Goal: Communication & Community: Answer question/provide support

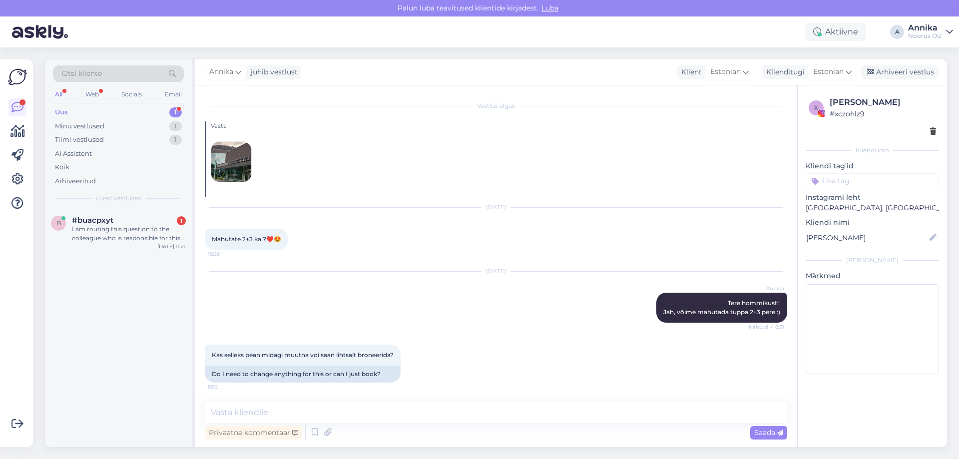
scroll to position [311, 0]
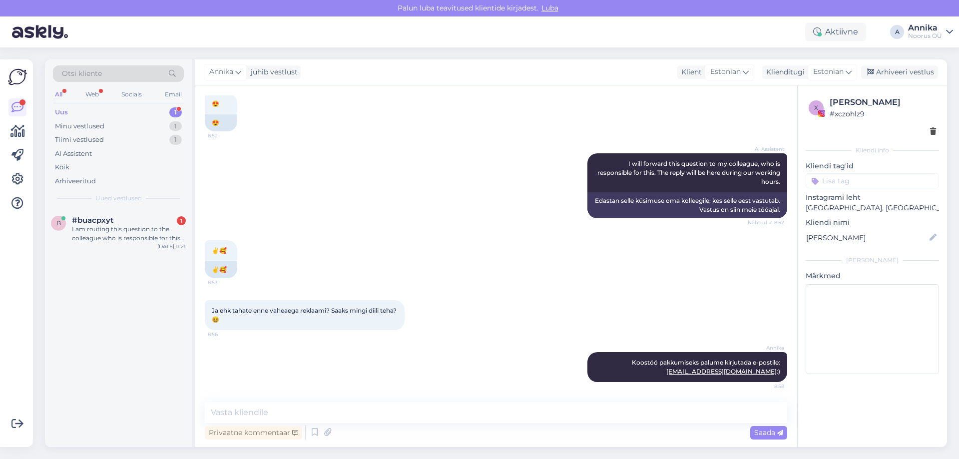
click at [292, 401] on div "Vestlus algas [PERSON_NAME] [DATE] Mahutate 2+3 ka ?❤️😍 18:26 [DATE] [PERSON_NA…" at bounding box center [496, 265] width 602 height 361
drag, startPoint x: 917, startPoint y: 73, endPoint x: 800, endPoint y: 98, distance: 119.0
click at [915, 73] on div "Arhiveeri vestlus" at bounding box center [899, 71] width 77 height 13
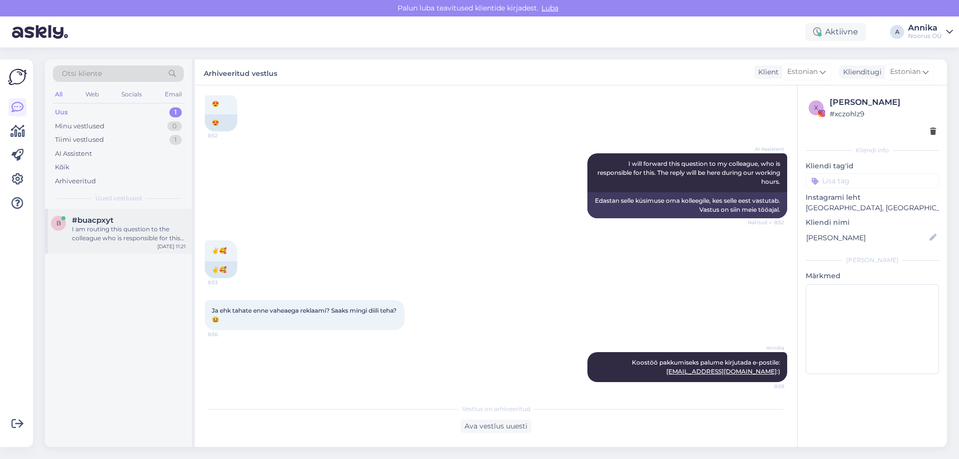
click at [134, 224] on div "#buacpxyt" at bounding box center [129, 220] width 114 height 9
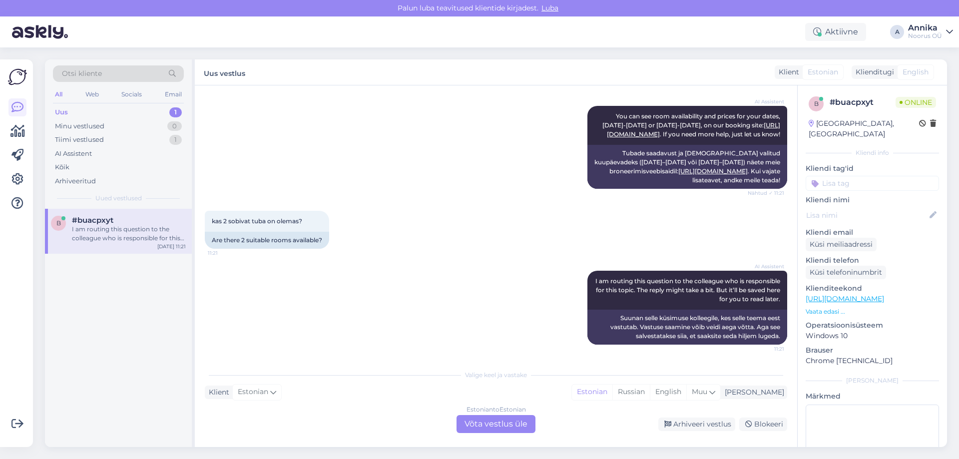
click at [472, 423] on div "Estonian to Estonian Võta vestlus üle" at bounding box center [495, 424] width 79 height 18
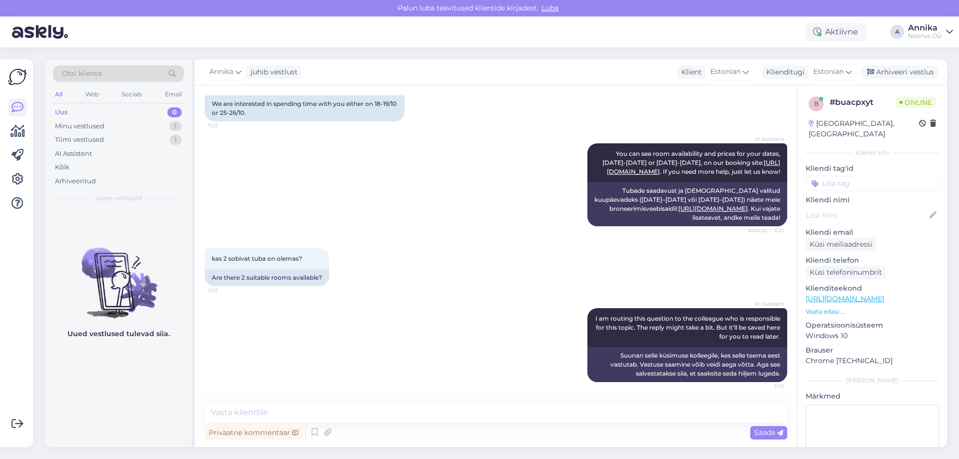
click at [439, 271] on div "kas 2 sobivat tuba on olemas? 11:21 Are there 2 suitable rooms available?" at bounding box center [496, 267] width 582 height 60
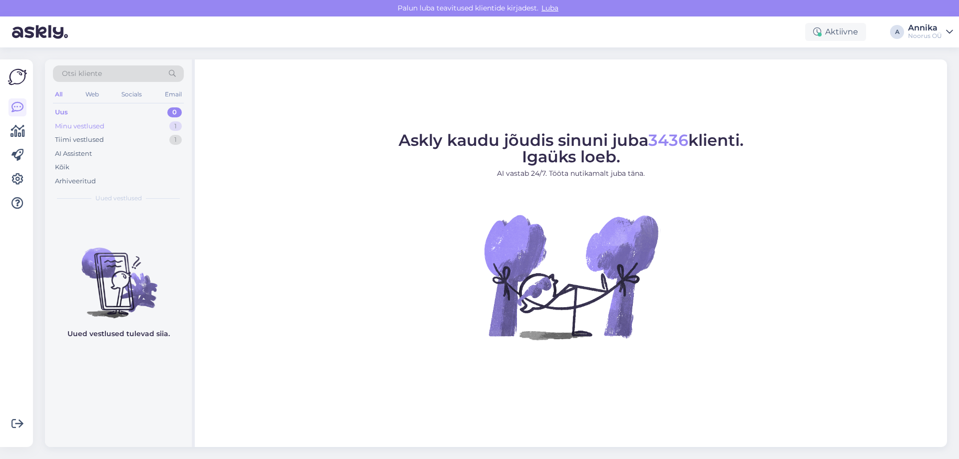
click at [149, 126] on div "Minu vestlused 1" at bounding box center [118, 126] width 131 height 14
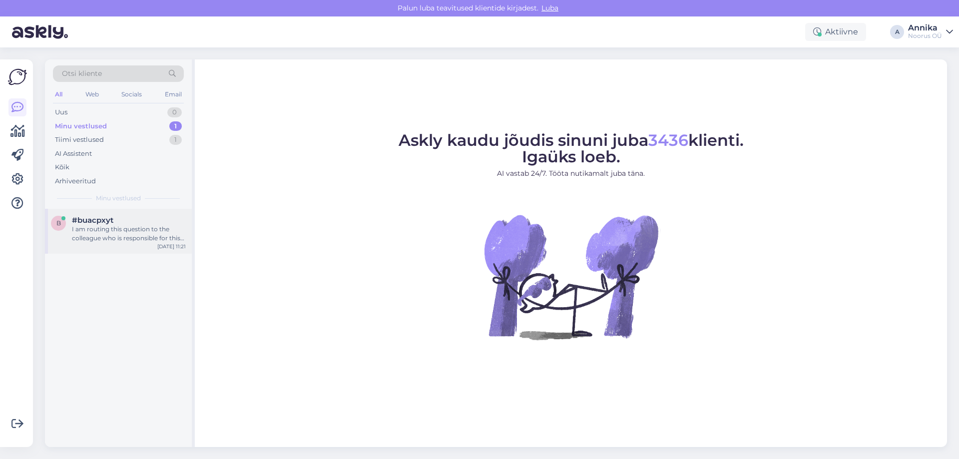
drag, startPoint x: 110, startPoint y: 229, endPoint x: 116, endPoint y: 232, distance: 6.9
click at [110, 229] on div "I am routing this question to the colleague who is responsible for this topic. …" at bounding box center [129, 234] width 114 height 18
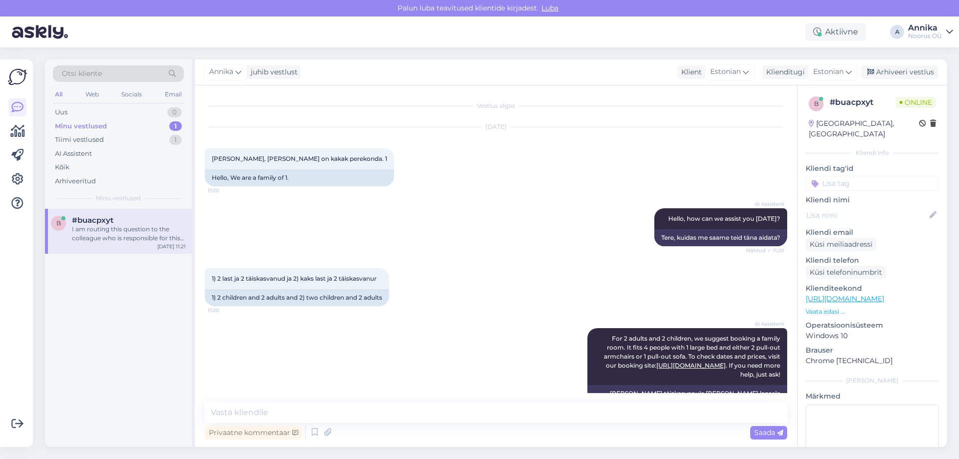
scroll to position [430, 0]
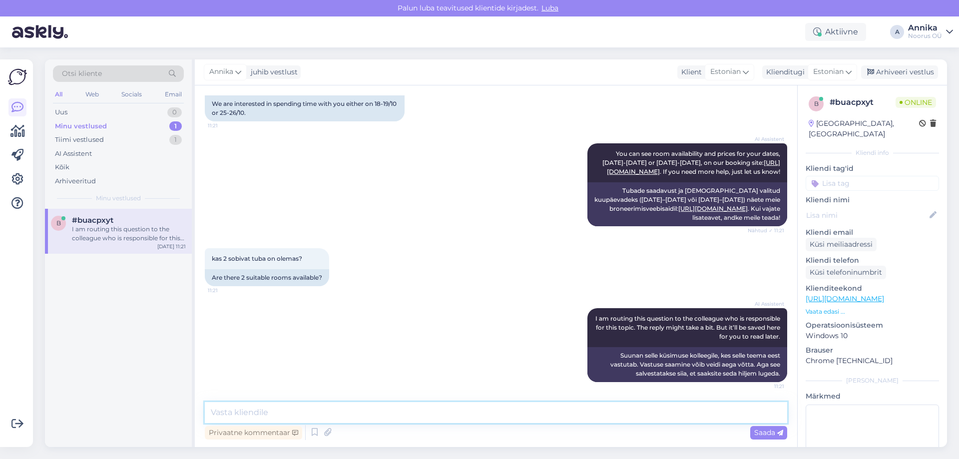
click at [472, 402] on textarea at bounding box center [496, 412] width 582 height 21
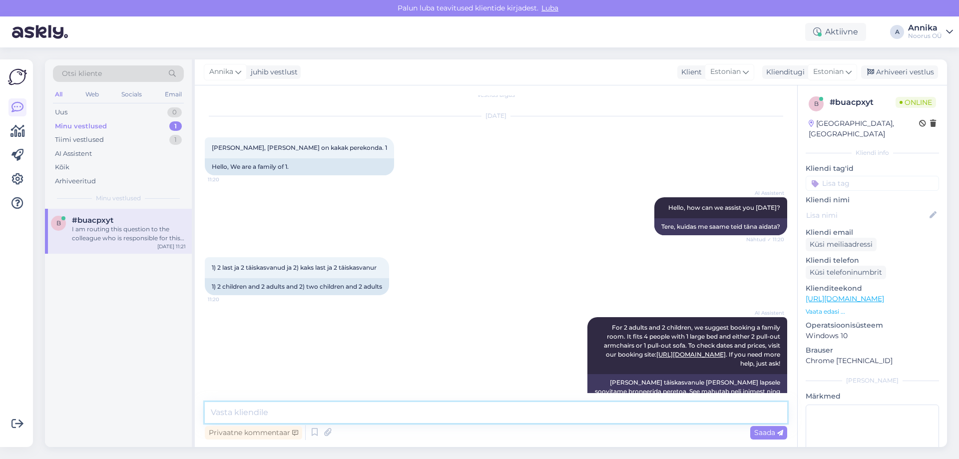
scroll to position [0, 0]
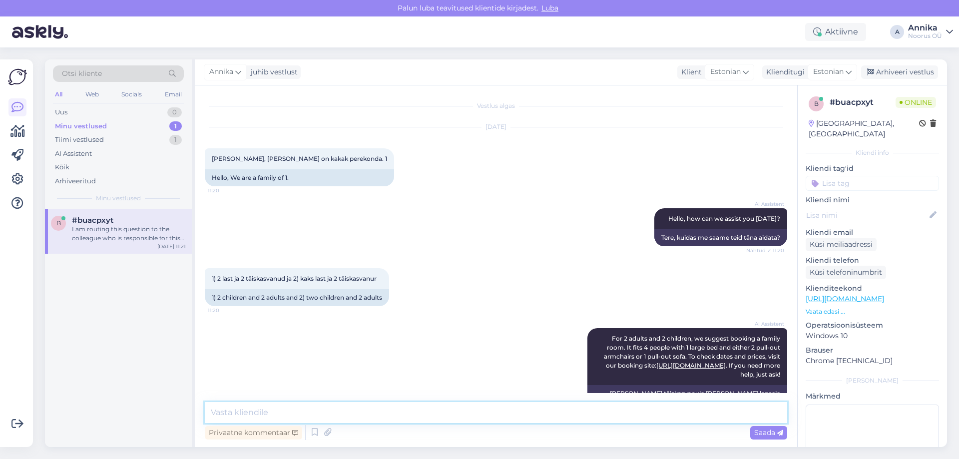
click at [345, 413] on textarea at bounding box center [496, 412] width 582 height 21
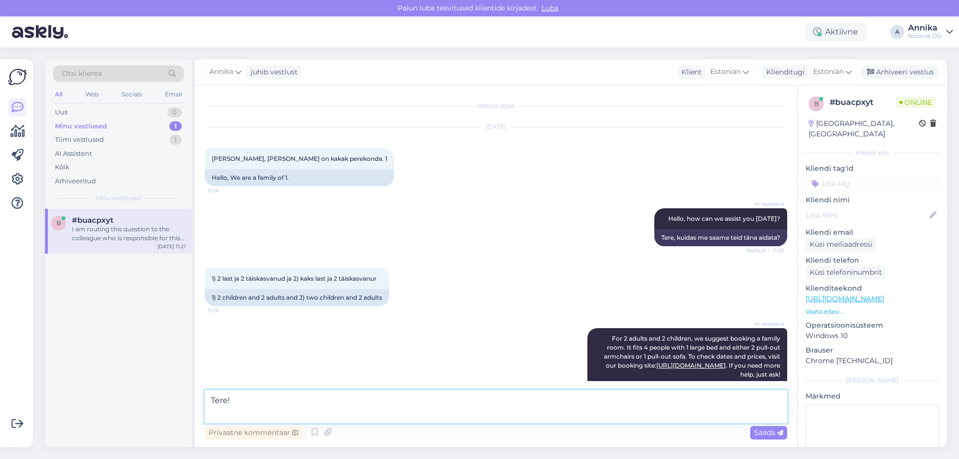
click at [264, 405] on textarea "Tere!" at bounding box center [496, 406] width 582 height 33
click at [261, 410] on textarea "Tere!" at bounding box center [496, 406] width 582 height 33
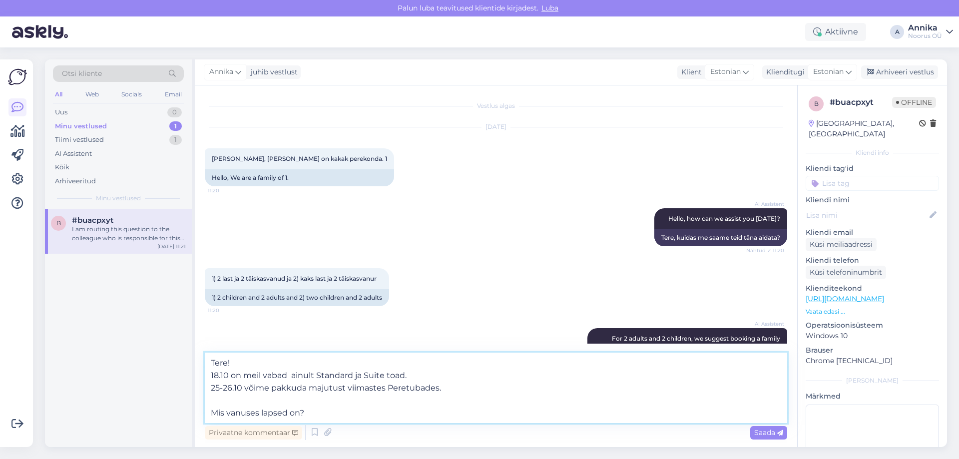
click at [292, 372] on textarea "Tere! 18.10 on meil vabad ainult Standard ja Suite toad. 25-26.10 võime pakkuda…" at bounding box center [496, 388] width 582 height 70
type textarea "Tere! 18.10 on meil vabad ainult Standard ja Suite toad. 25-26.10 võime pakkuda…"
click at [330, 404] on textarea "Tere! 18.10 on meil vabad ainult Standard ja Suite toad. 25-26.10 võime pakkuda…" at bounding box center [496, 388] width 582 height 70
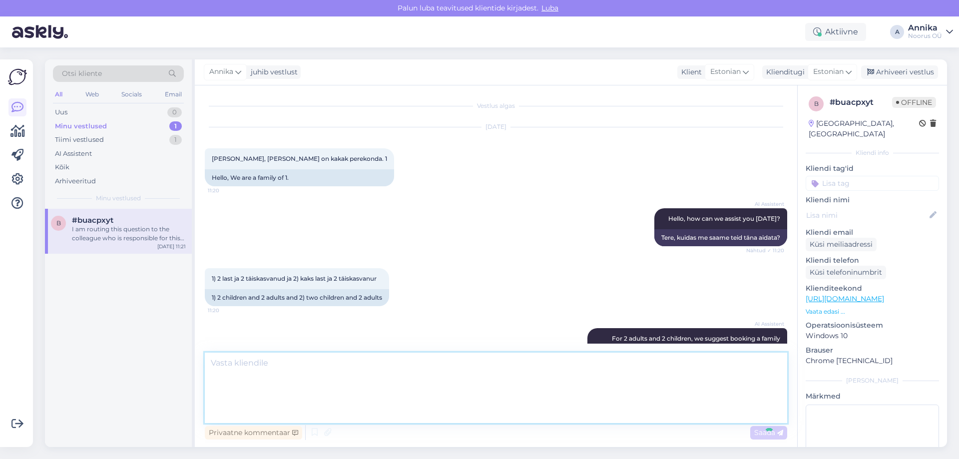
scroll to position [509, 0]
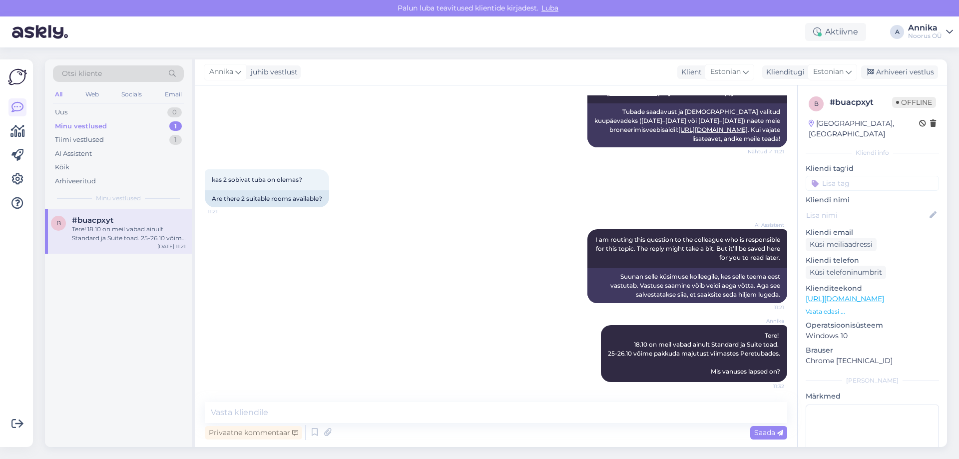
click at [408, 238] on div "AI Assistent I am routing this question to the colleague who is responsible for…" at bounding box center [496, 266] width 582 height 96
click at [126, 138] on div "Tiimi vestlused 1" at bounding box center [118, 140] width 131 height 14
click at [86, 221] on span "[PERSON_NAME]" at bounding box center [104, 220] width 65 height 9
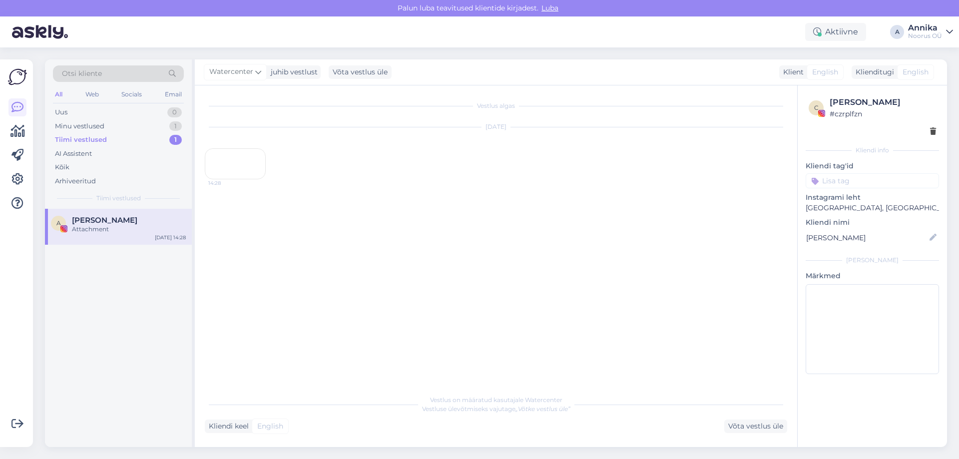
scroll to position [0, 0]
click at [232, 179] on div "14:28" at bounding box center [235, 163] width 61 height 31
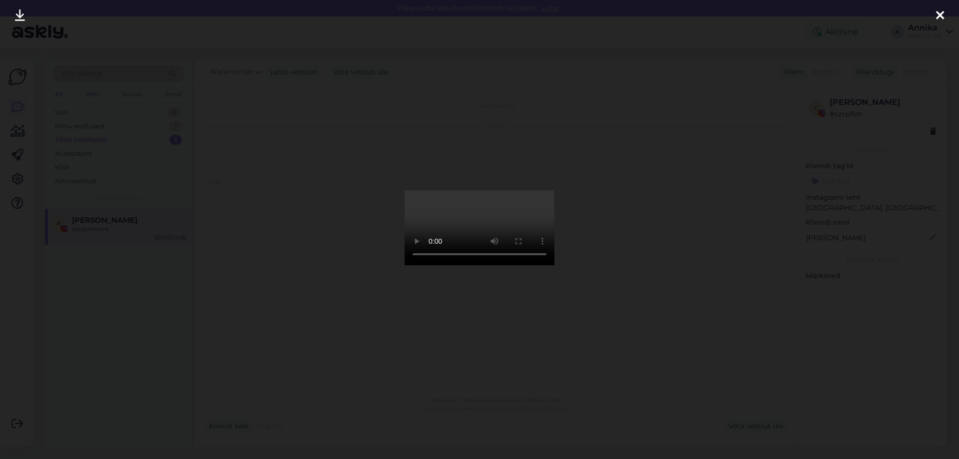
click at [781, 225] on div at bounding box center [479, 229] width 959 height 459
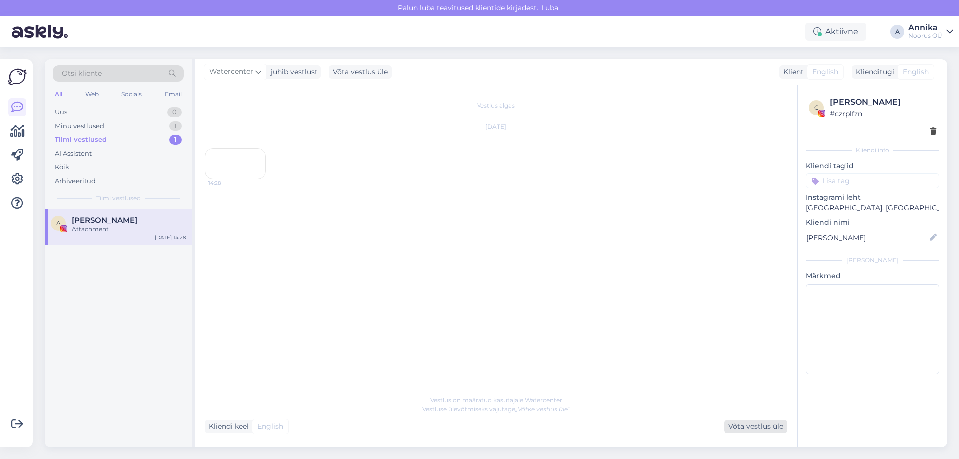
click at [738, 425] on div "Võta vestlus üle" at bounding box center [755, 425] width 63 height 13
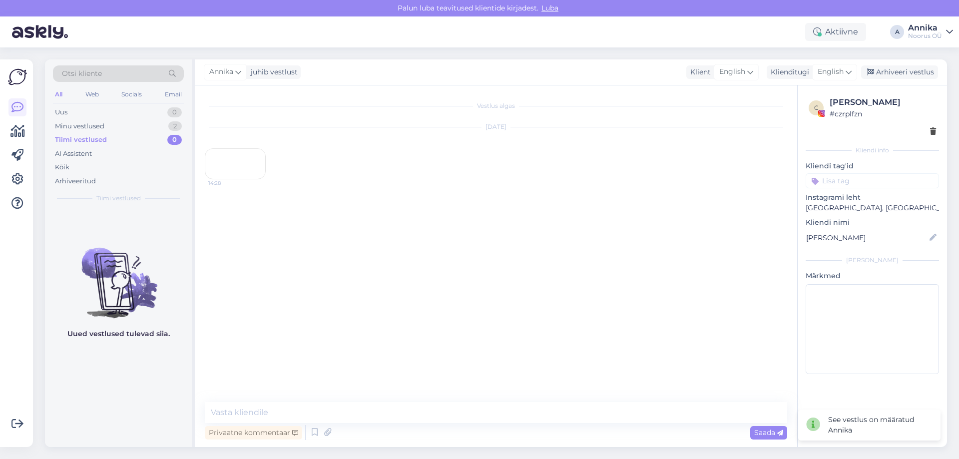
drag, startPoint x: 901, startPoint y: 72, endPoint x: 702, endPoint y: 98, distance: 201.3
click at [902, 72] on div "Arhiveeri vestlus" at bounding box center [899, 71] width 77 height 13
